Goal: Task Accomplishment & Management: Use online tool/utility

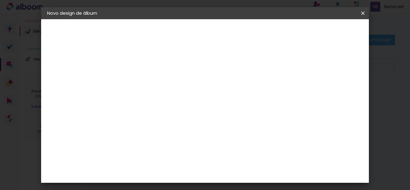
click at [80, 88] on small "30.48 × 40.64 cm" at bounding box center [81, 88] width 30 height 4
click at [176, 101] on iron-icon at bounding box center [172, 104] width 7 height 7
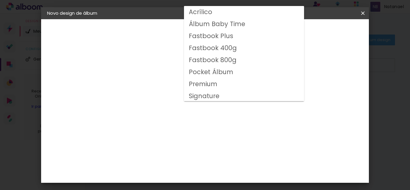
click at [0, 0] on slot "Fastbook 800g" at bounding box center [0, 0] width 0 height 0
type input "Fastbook 800g"
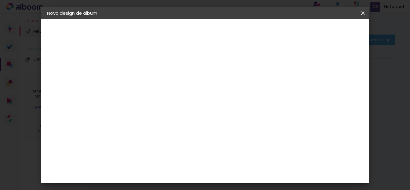
scroll to position [188, 0]
click at [243, 35] on paper-button "Avançar" at bounding box center [228, 32] width 29 height 10
